Goal: Obtain resource: Download file/media

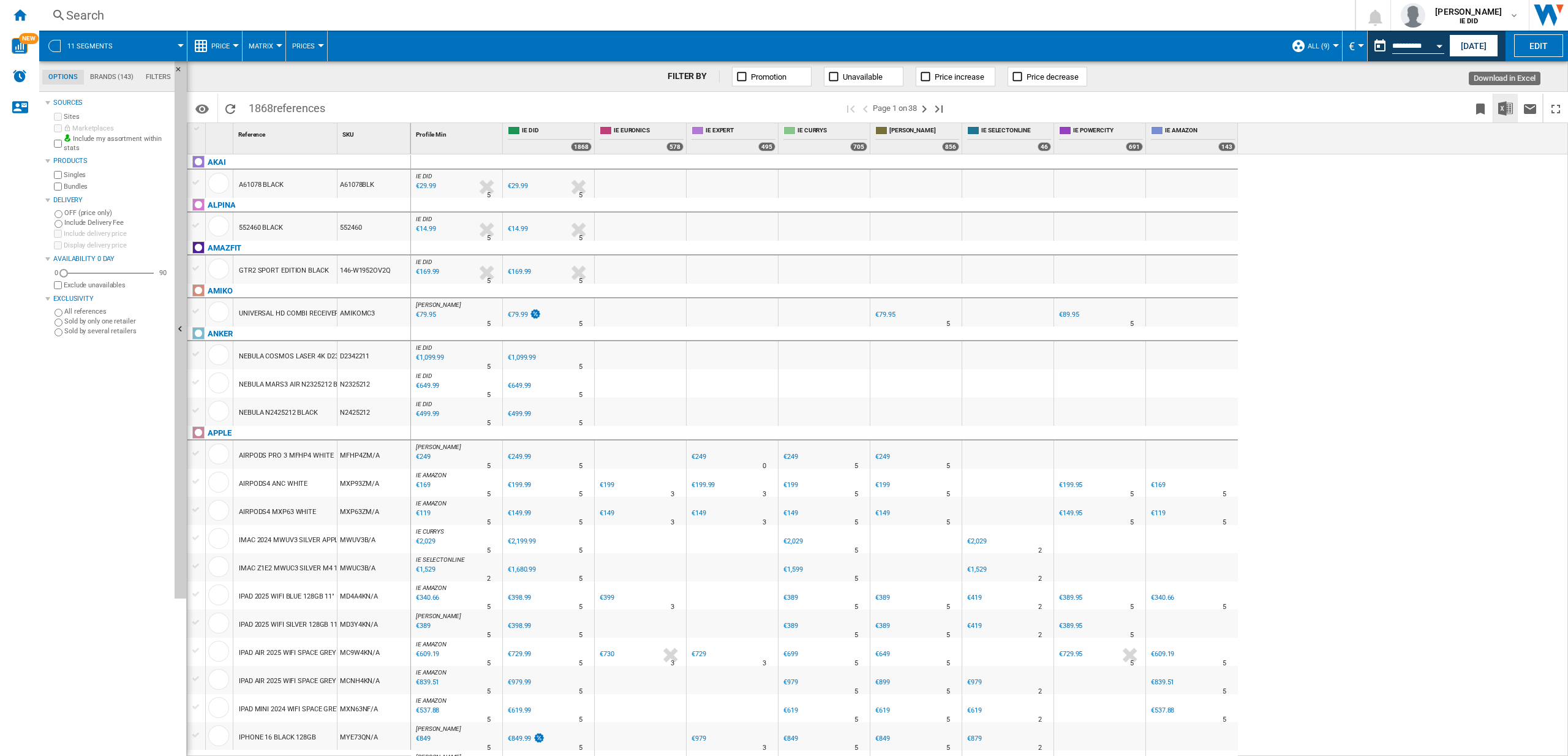
click at [1509, 111] on img "Download in Excel" at bounding box center [1505, 108] width 14 height 14
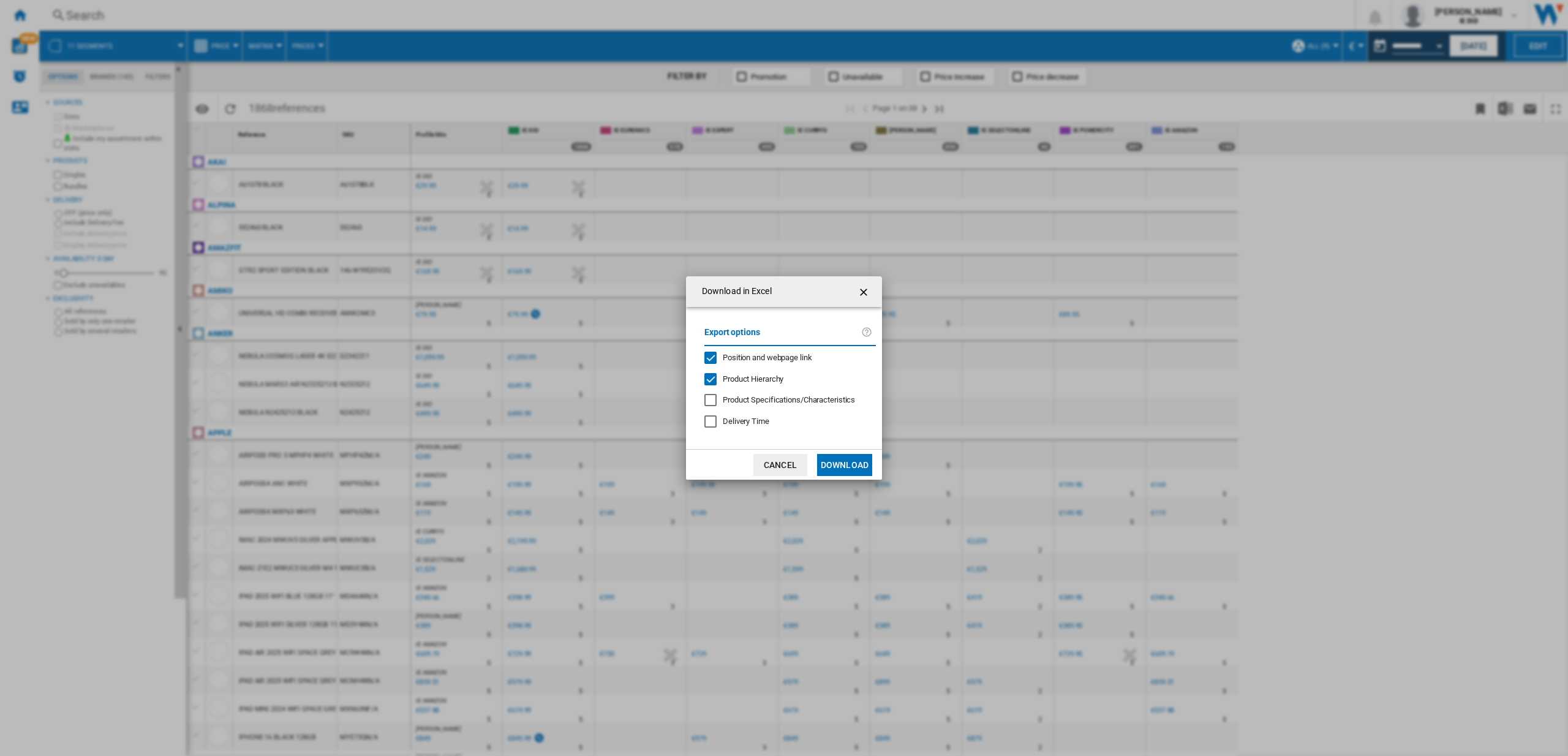
click at [839, 460] on button "Download" at bounding box center [845, 465] width 55 height 22
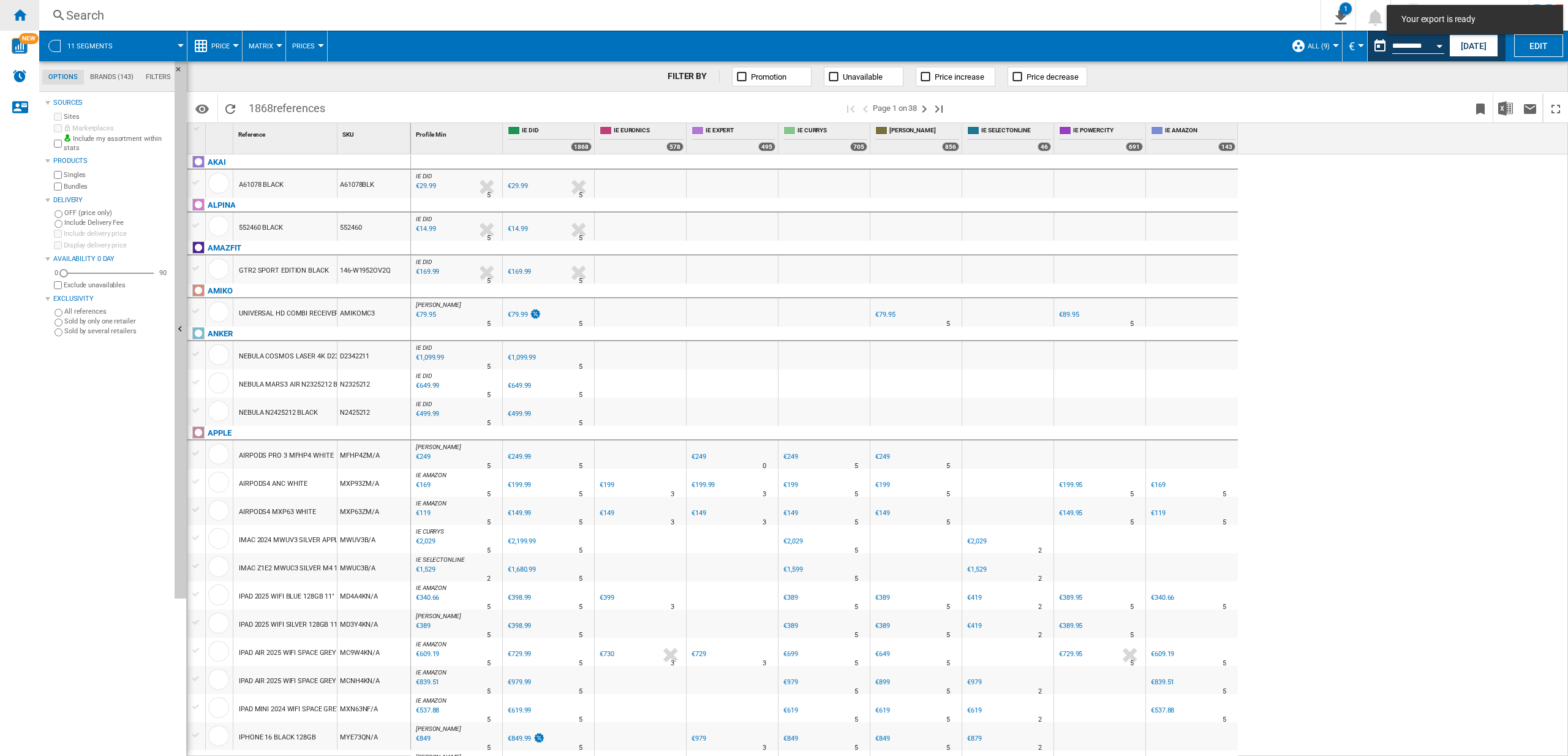
click at [21, 10] on ng-md-icon "Home" at bounding box center [19, 14] width 14 height 14
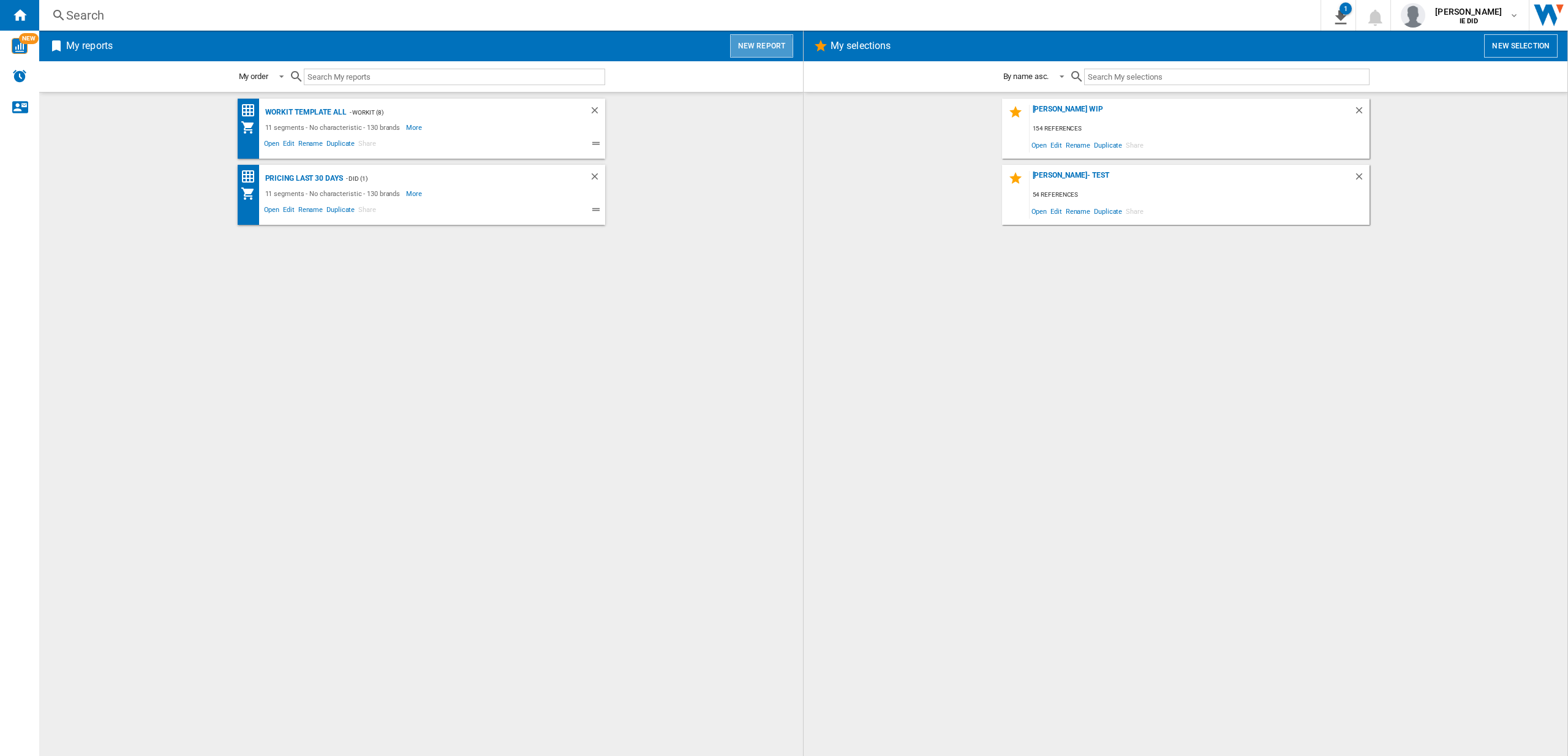
click at [757, 48] on button "New report" at bounding box center [762, 46] width 63 height 23
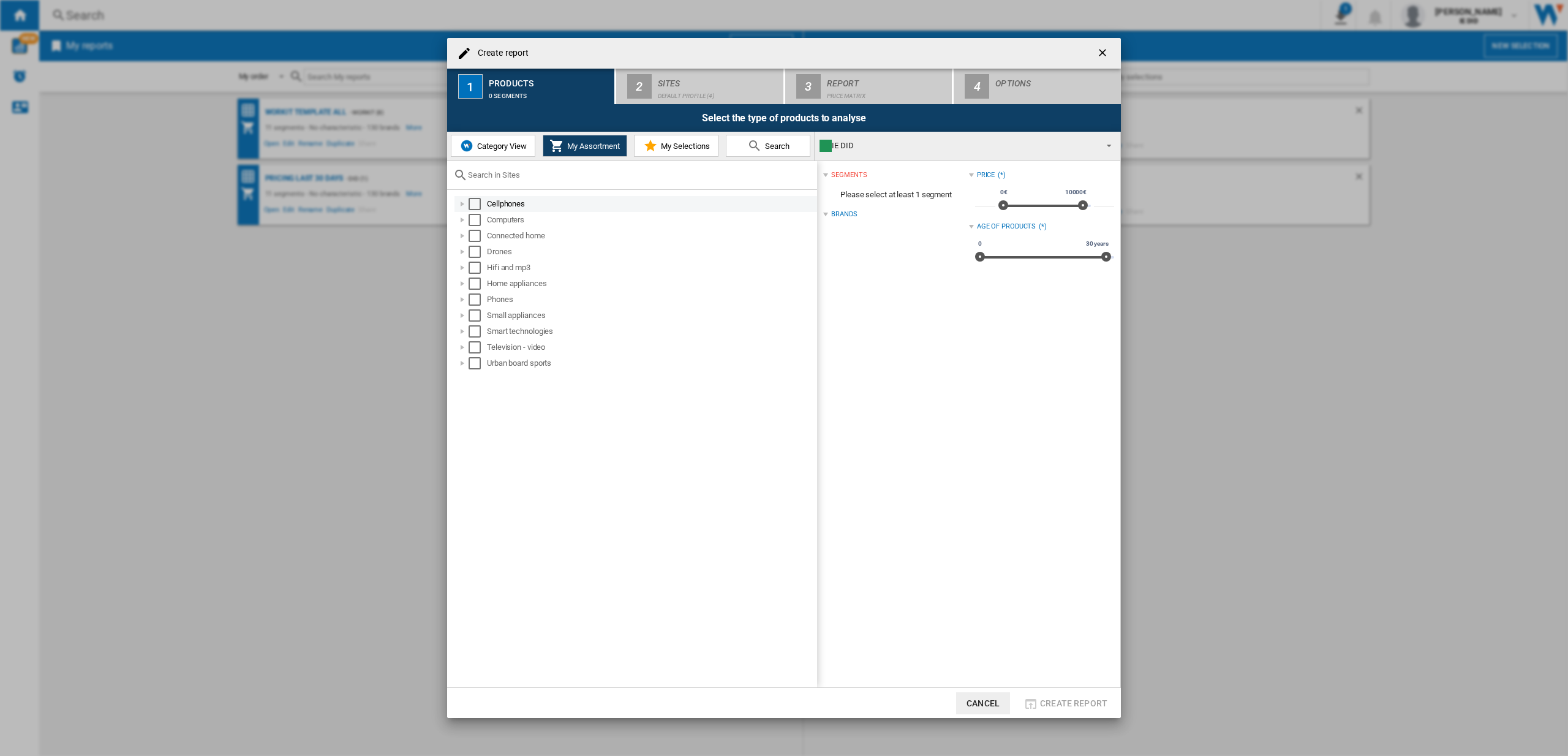
click at [482, 205] on md-checkbox "Select" at bounding box center [478, 204] width 18 height 12
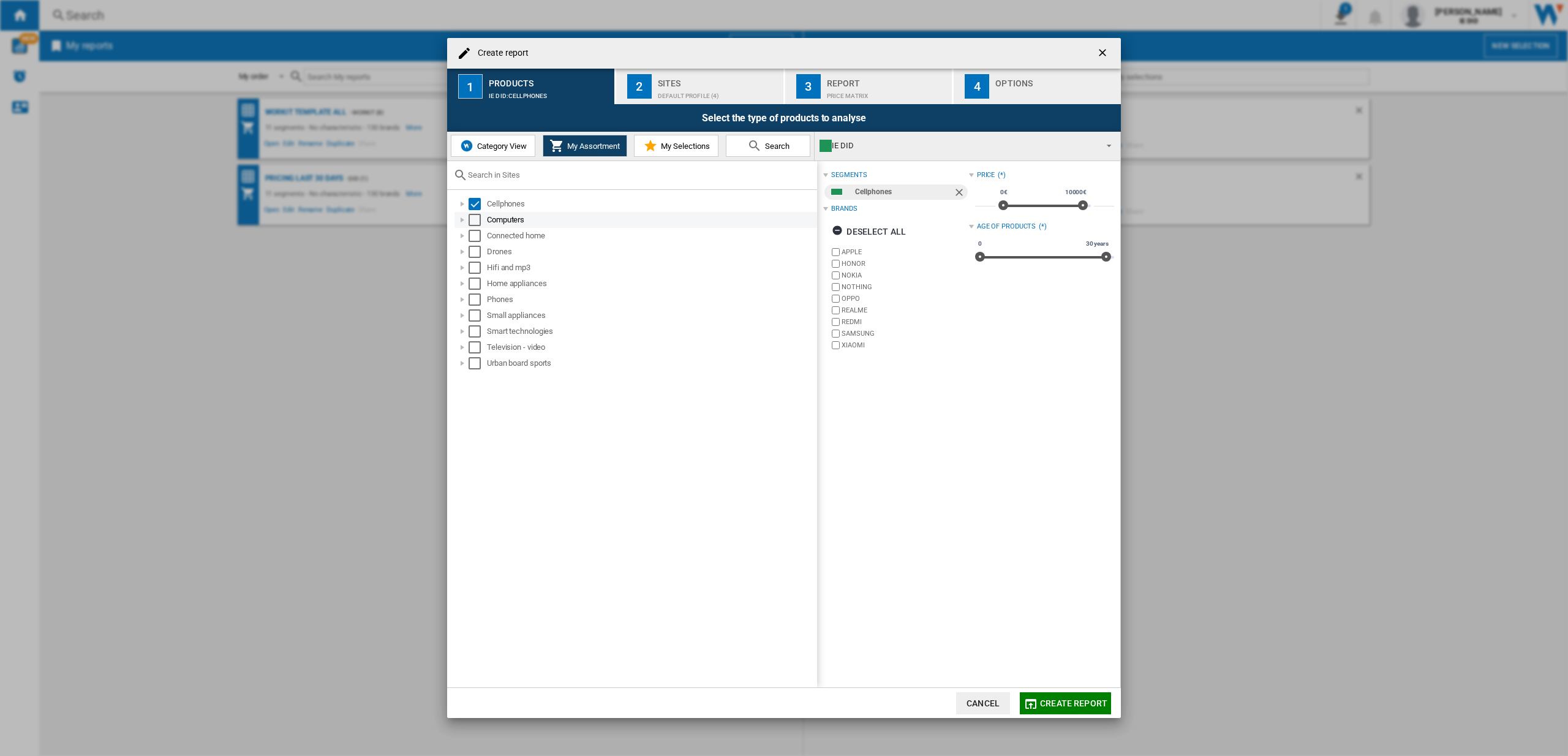
click at [480, 220] on div "Select" at bounding box center [475, 220] width 12 height 12
click at [476, 233] on div "Select" at bounding box center [475, 236] width 12 height 12
drag, startPoint x: 480, startPoint y: 253, endPoint x: 480, endPoint y: 260, distance: 7.0
click at [480, 254] on div "Select" at bounding box center [475, 252] width 12 height 12
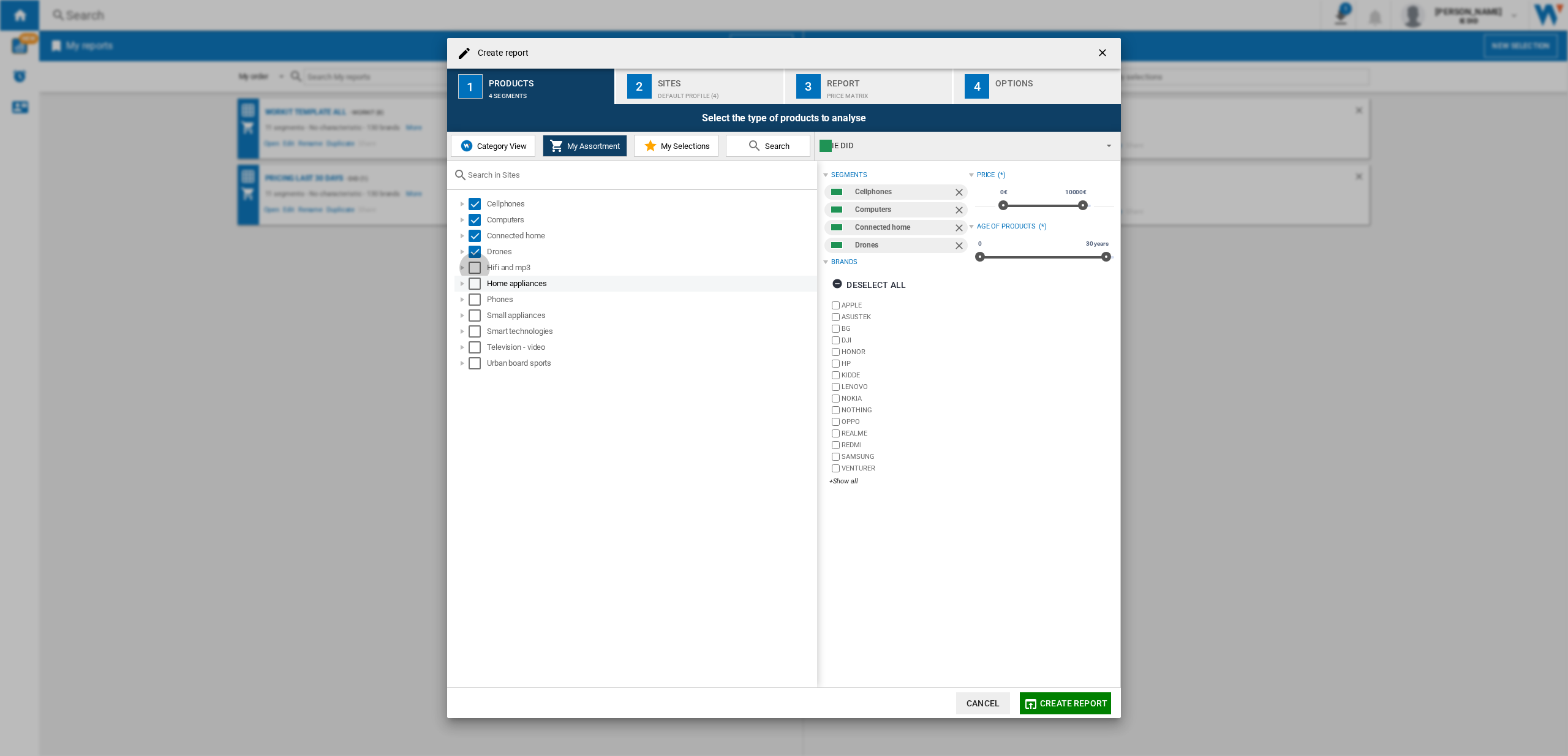
drag, startPoint x: 478, startPoint y: 266, endPoint x: 474, endPoint y: 289, distance: 23.3
click at [478, 266] on div "Select" at bounding box center [475, 268] width 12 height 12
click at [474, 289] on div "Home appliances" at bounding box center [636, 283] width 363 height 16
click at [480, 278] on div "Select" at bounding box center [475, 283] width 12 height 12
click at [475, 298] on div "Select" at bounding box center [475, 300] width 12 height 12
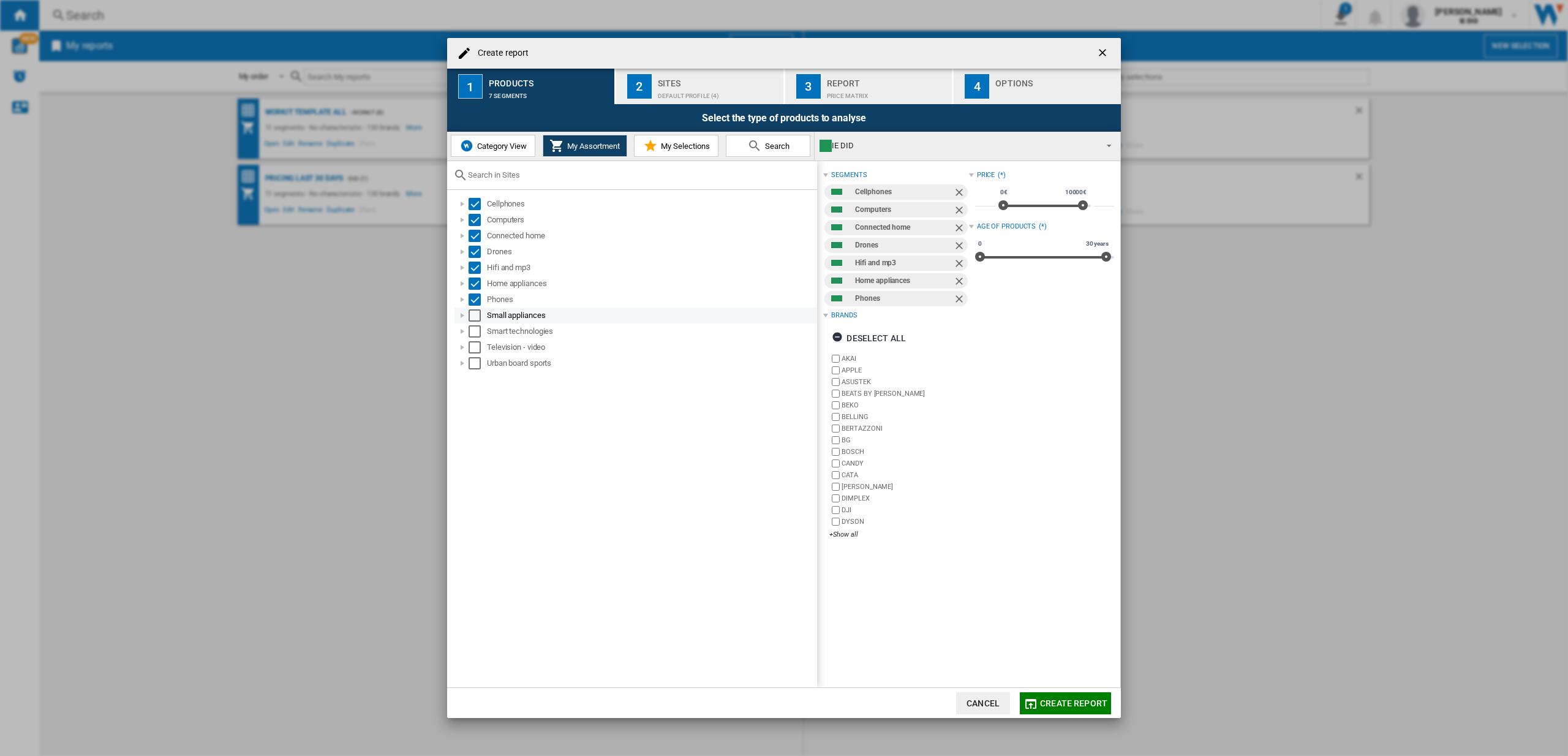
drag, startPoint x: 475, startPoint y: 309, endPoint x: 476, endPoint y: 315, distance: 6.1
click at [476, 312] on div "Select" at bounding box center [475, 315] width 12 height 12
drag, startPoint x: 476, startPoint y: 332, endPoint x: 476, endPoint y: 342, distance: 10.0
click at [476, 333] on div "Select" at bounding box center [475, 331] width 12 height 12
click at [476, 345] on div "Select" at bounding box center [475, 348] width 12 height 12
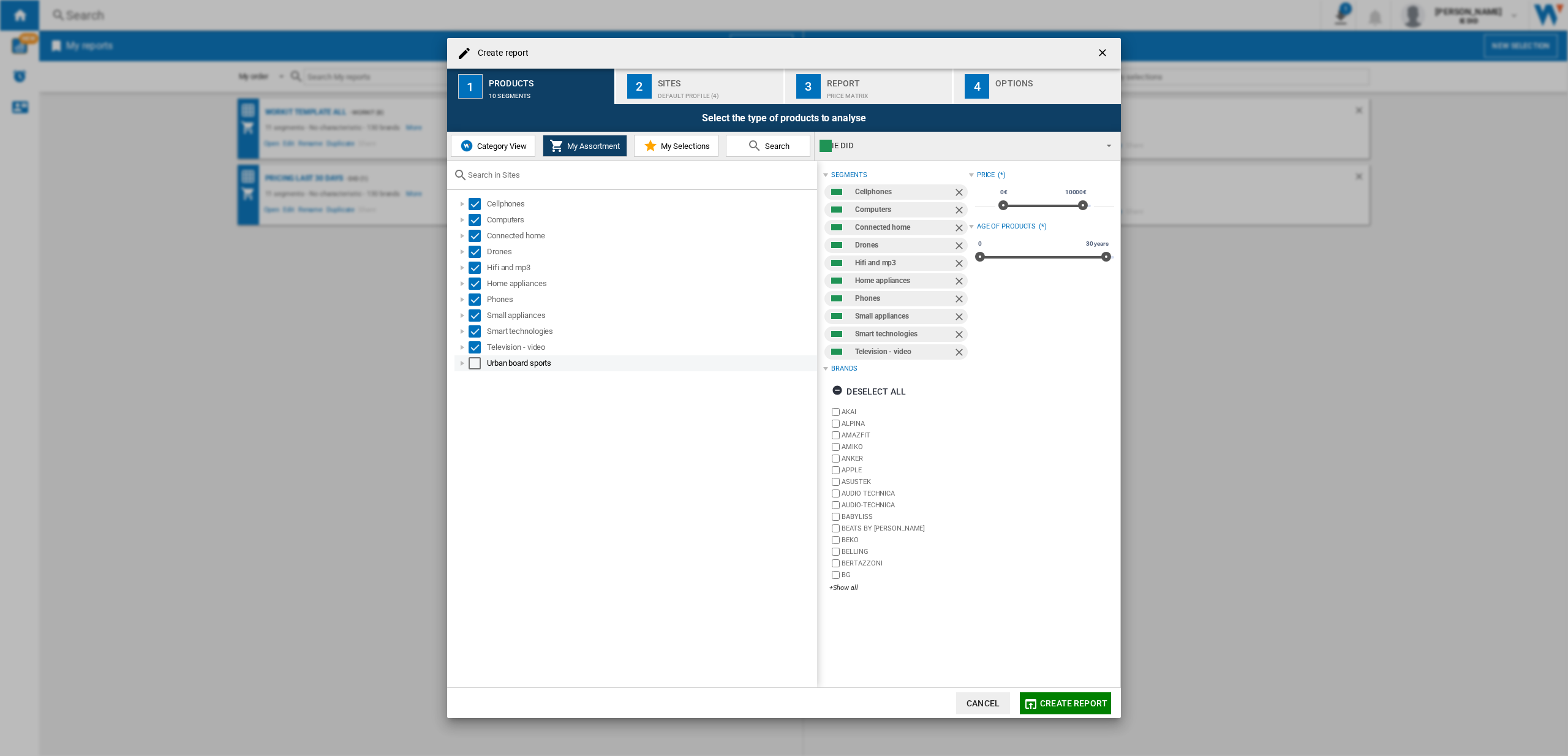
click at [476, 361] on div "Select" at bounding box center [475, 363] width 12 height 12
click at [728, 102] on button "2 Sites Default profile (4)" at bounding box center [700, 86] width 168 height 36
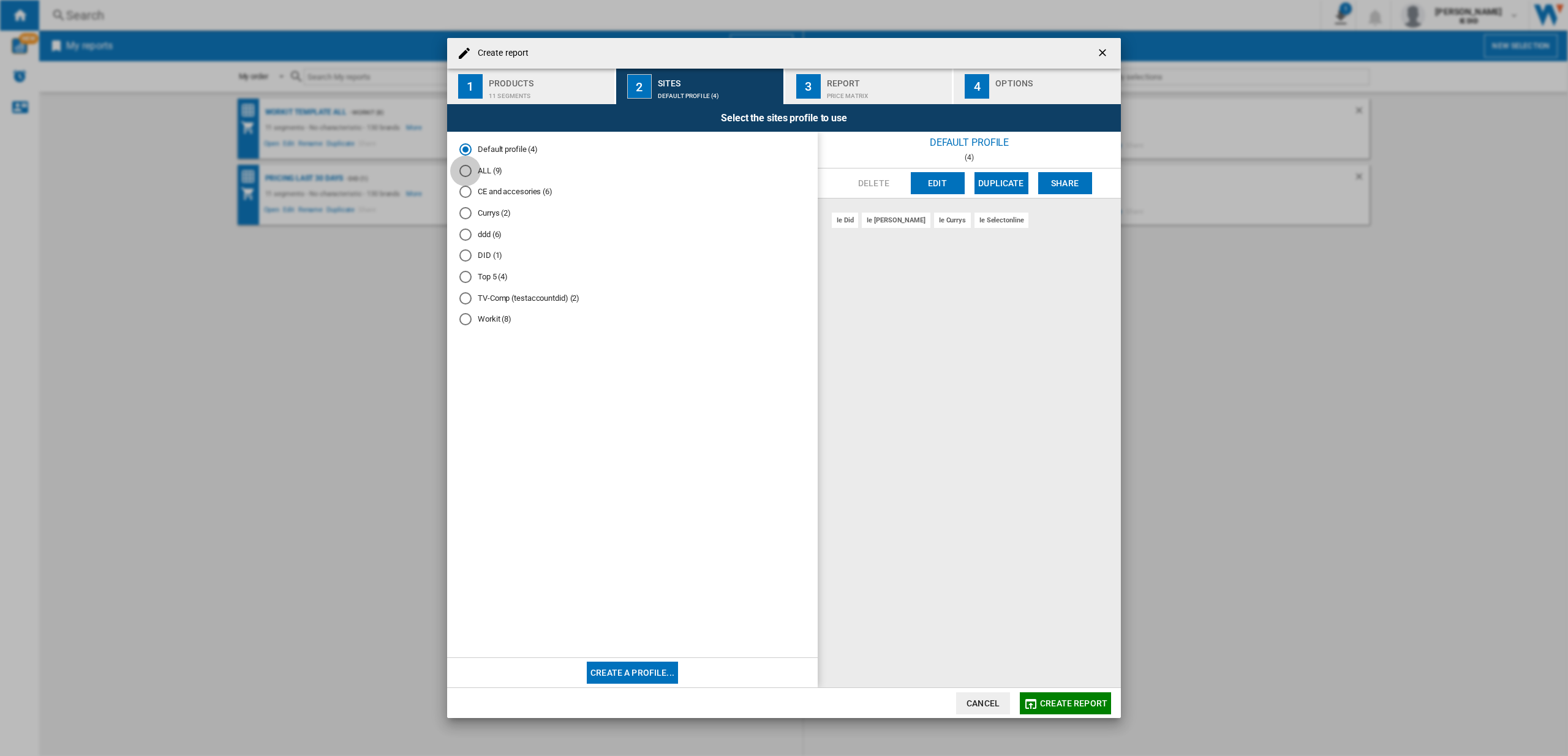
click at [468, 174] on div "ALL (9)" at bounding box center [465, 171] width 12 height 12
click at [1062, 700] on span "Create report" at bounding box center [1074, 703] width 67 height 10
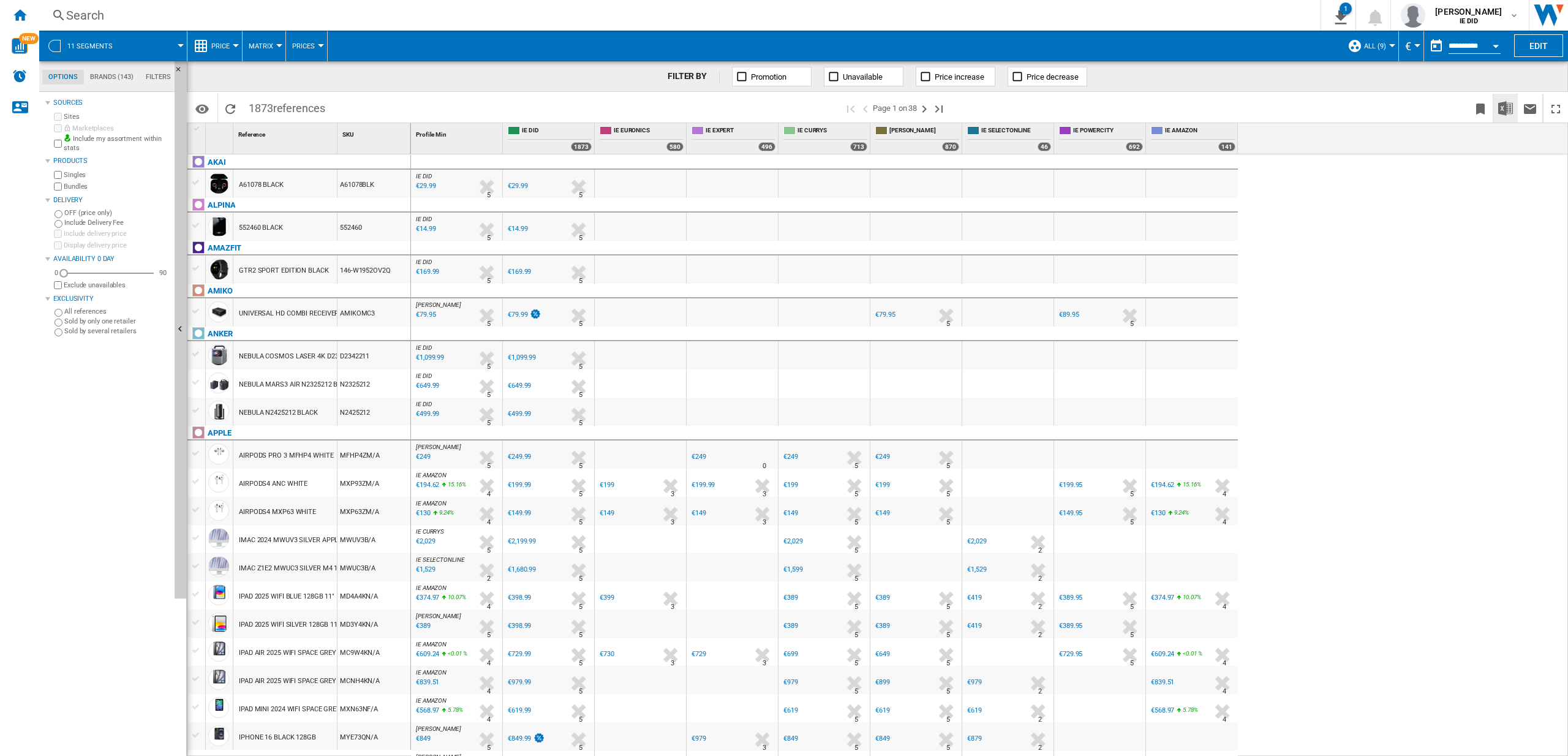
click at [1508, 104] on img "Download in Excel" at bounding box center [1505, 108] width 14 height 14
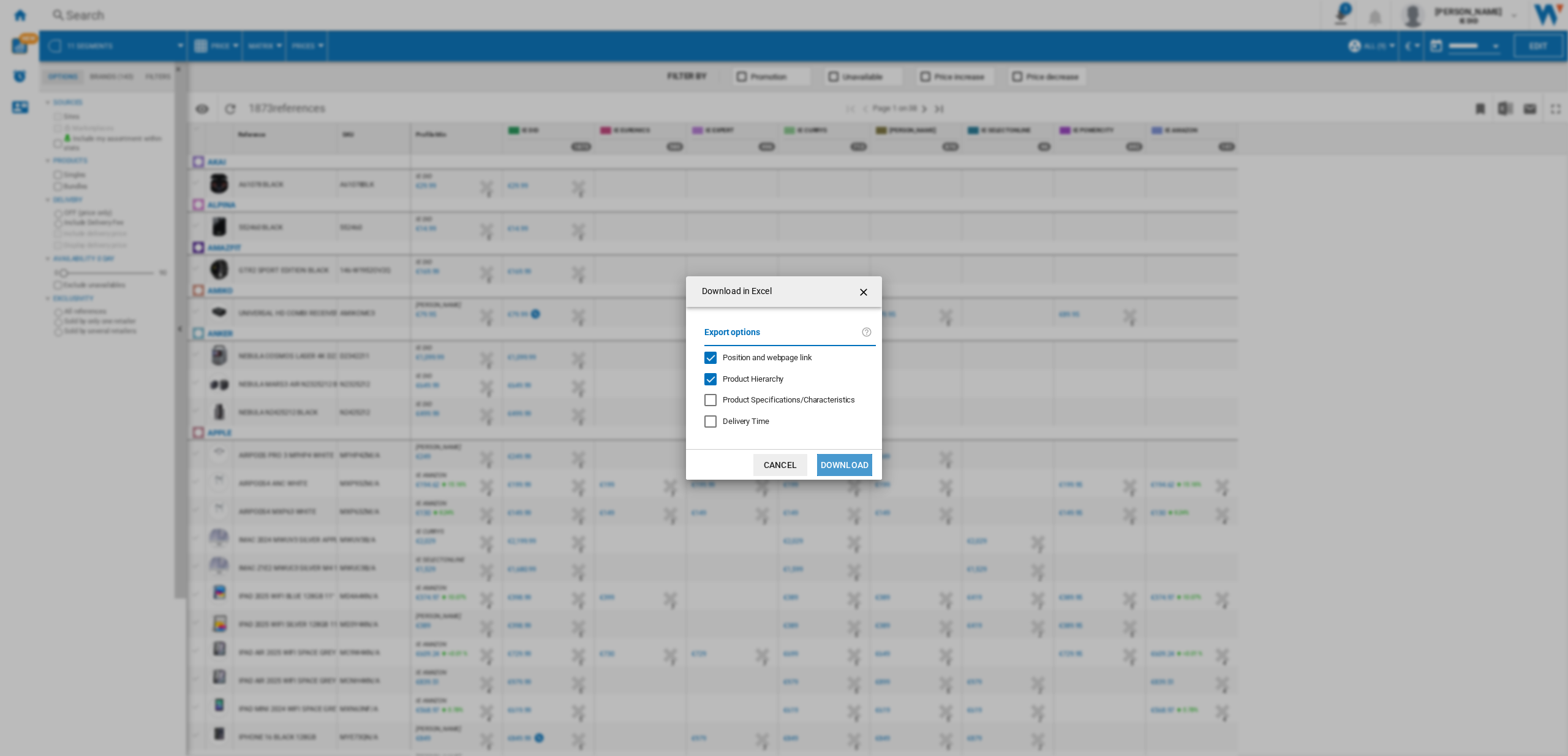
click at [845, 461] on button "Download" at bounding box center [845, 465] width 55 height 22
